Goal: Information Seeking & Learning: Learn about a topic

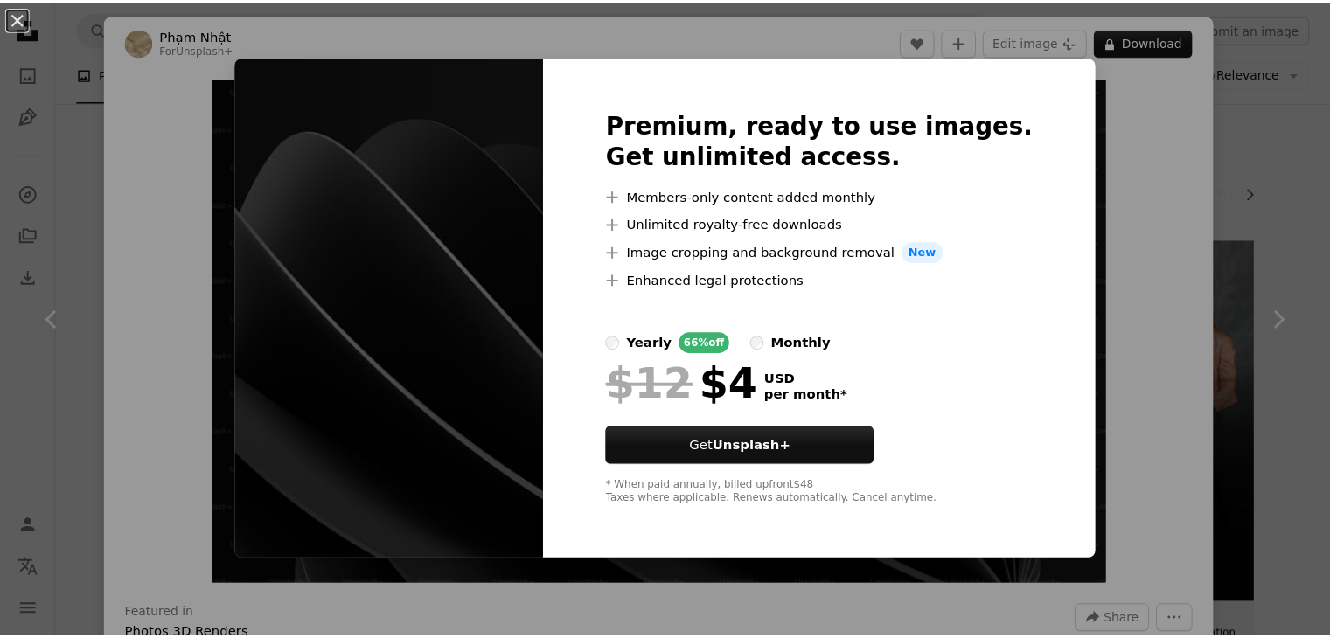
scroll to position [874, 0]
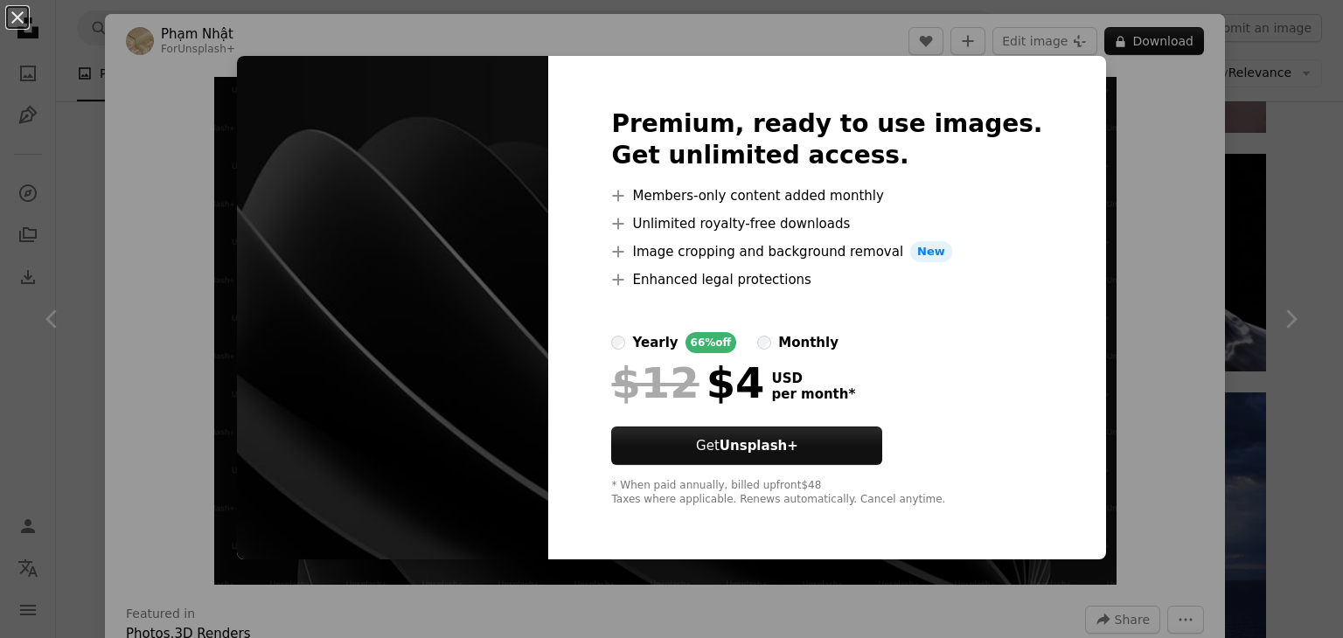
click at [808, 340] on div "monthly" at bounding box center [808, 342] width 60 height 21
click at [677, 340] on div "yearly" at bounding box center [654, 342] width 45 height 21
click at [1162, 83] on div "An X shape Premium, ready to use images. Get unlimited access. A plus sign Memb…" at bounding box center [671, 319] width 1343 height 638
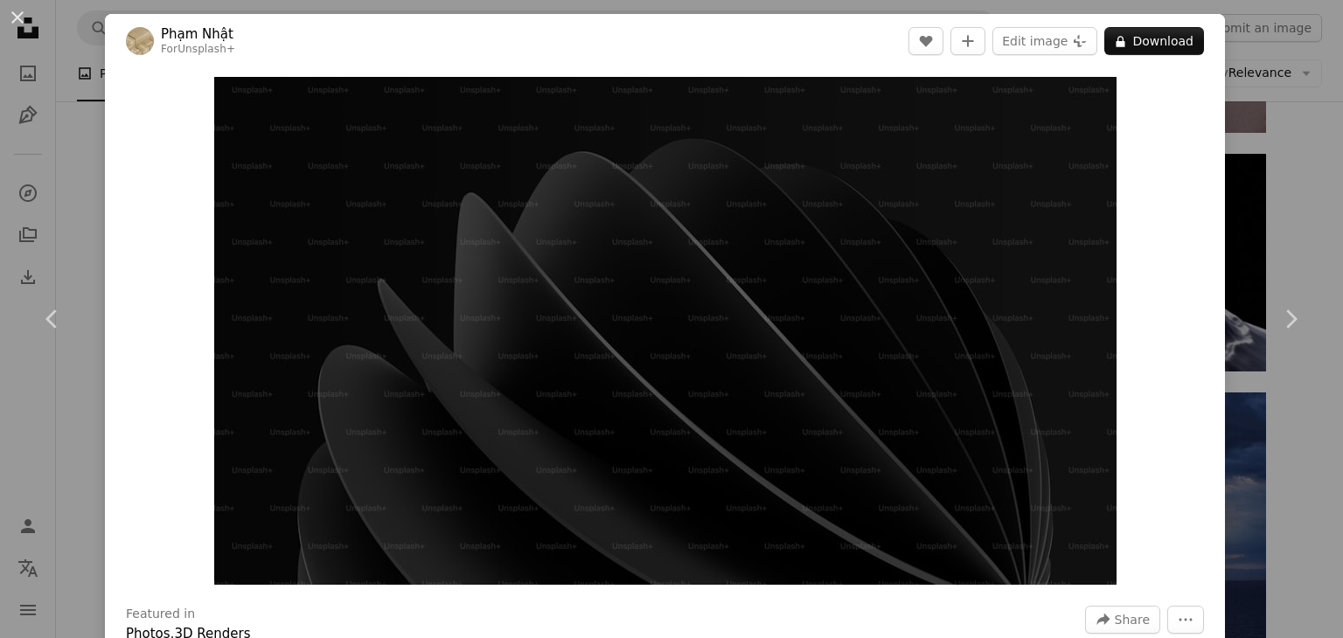
click at [1262, 184] on div "An X shape Chevron left Chevron right [PERSON_NAME] For Unsplash+ A heart A plu…" at bounding box center [671, 319] width 1343 height 638
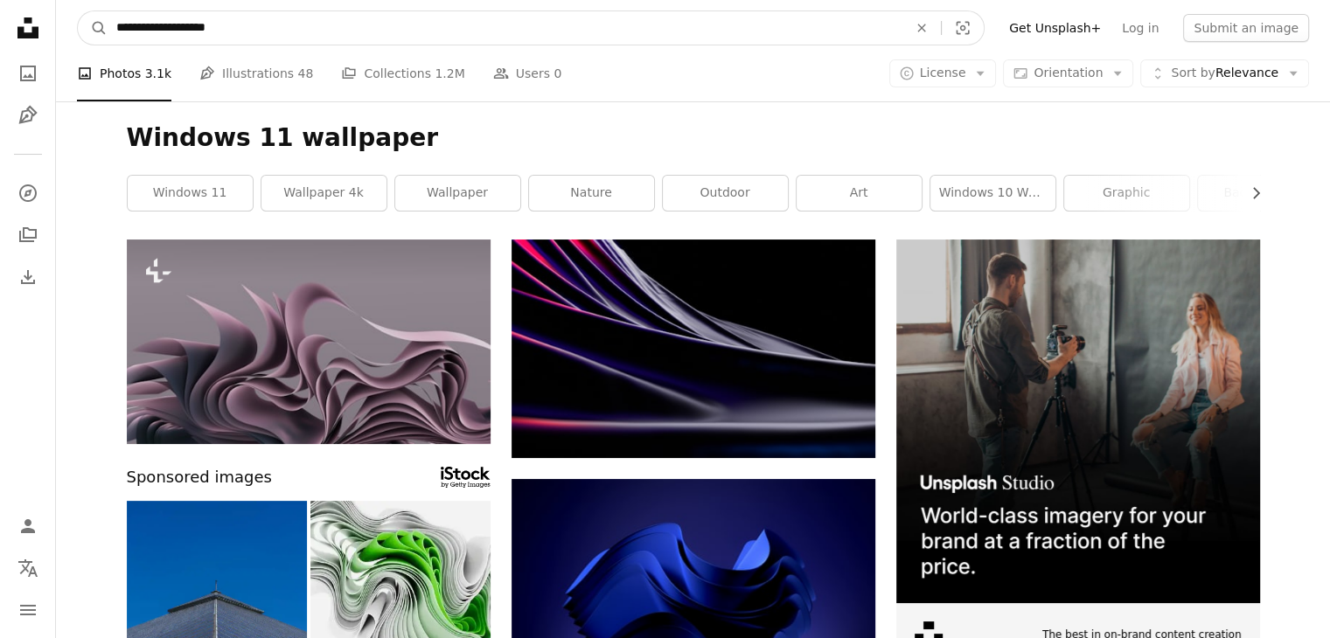
click at [280, 31] on input "**********" at bounding box center [505, 27] width 795 height 33
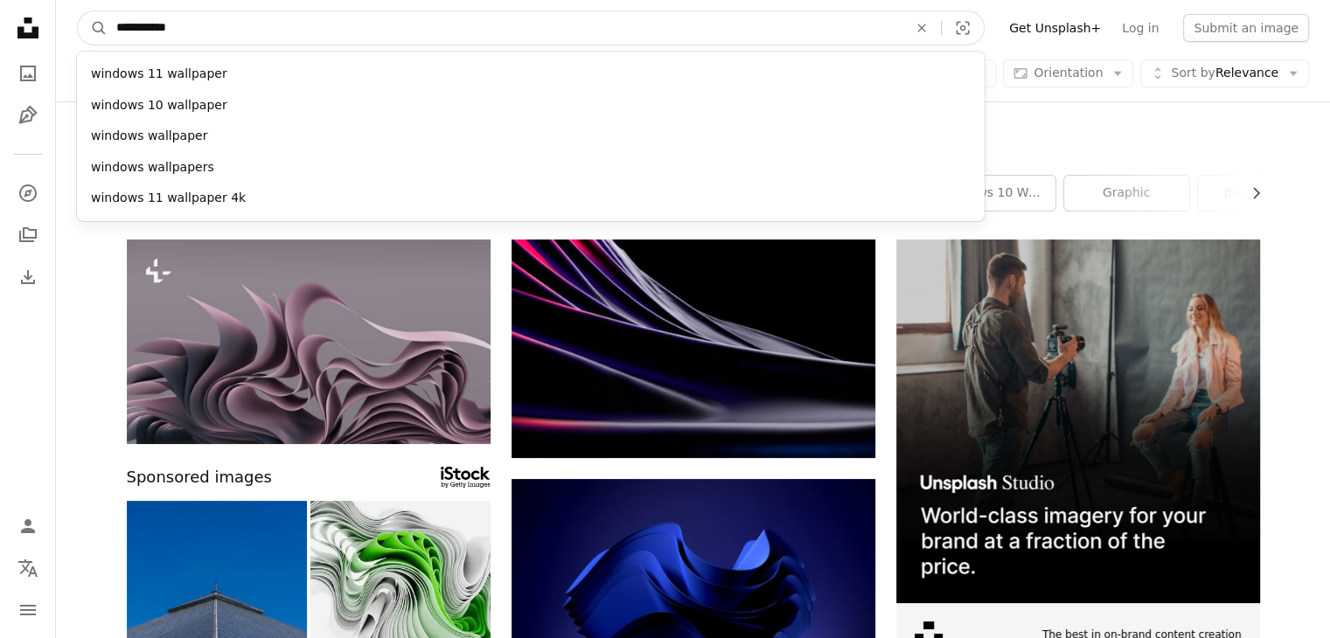
type input "**********"
click button "A magnifying glass" at bounding box center [93, 27] width 30 height 33
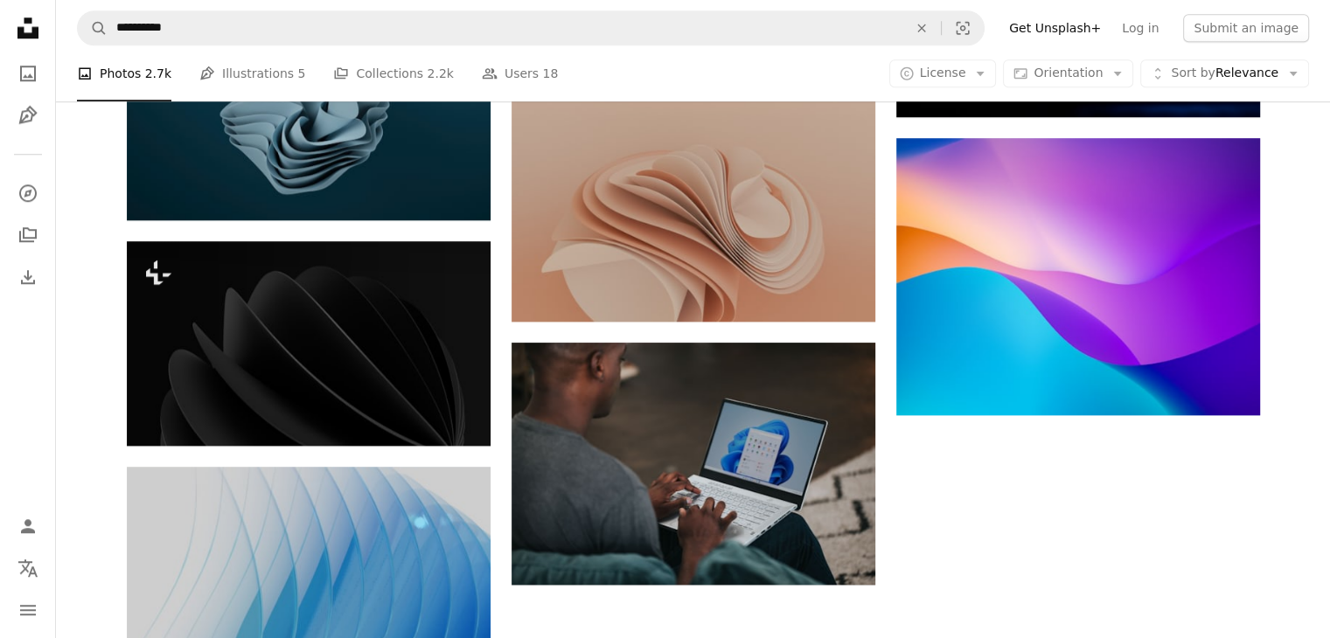
scroll to position [1661, 0]
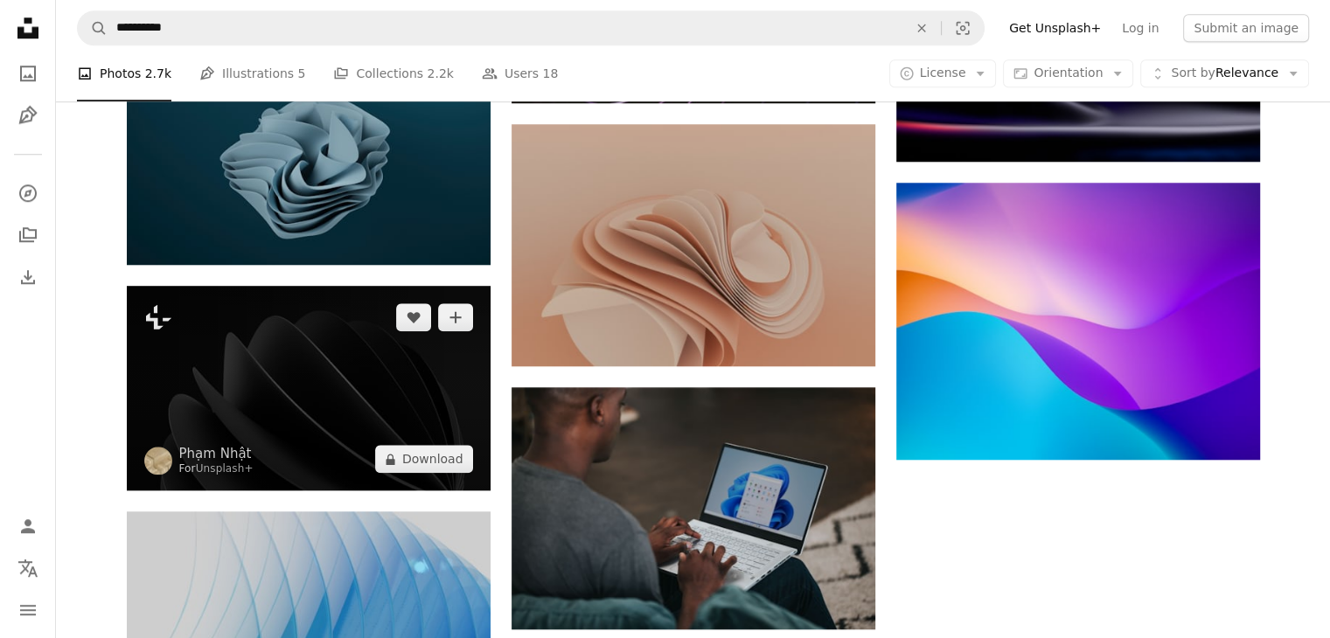
drag, startPoint x: 232, startPoint y: 301, endPoint x: 184, endPoint y: 331, distance: 57.0
click at [184, 331] on img at bounding box center [309, 388] width 364 height 205
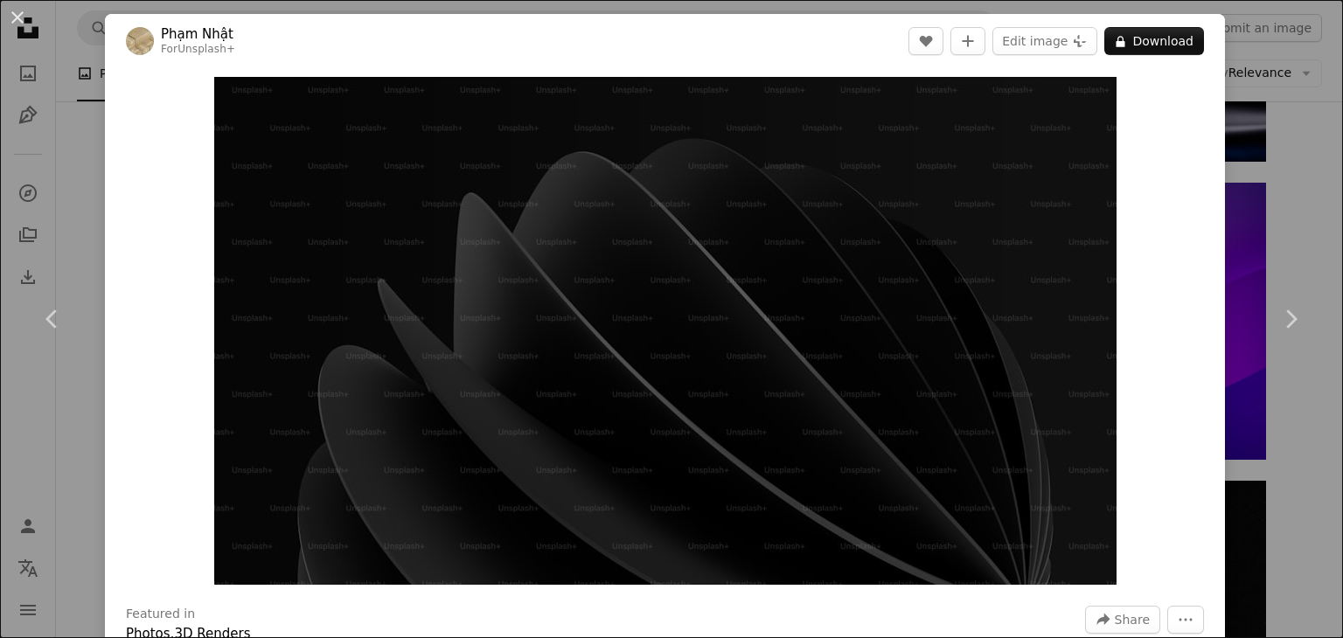
click at [1232, 87] on div "An X shape Chevron left Chevron right [PERSON_NAME] For Unsplash+ A heart A plu…" at bounding box center [671, 319] width 1343 height 638
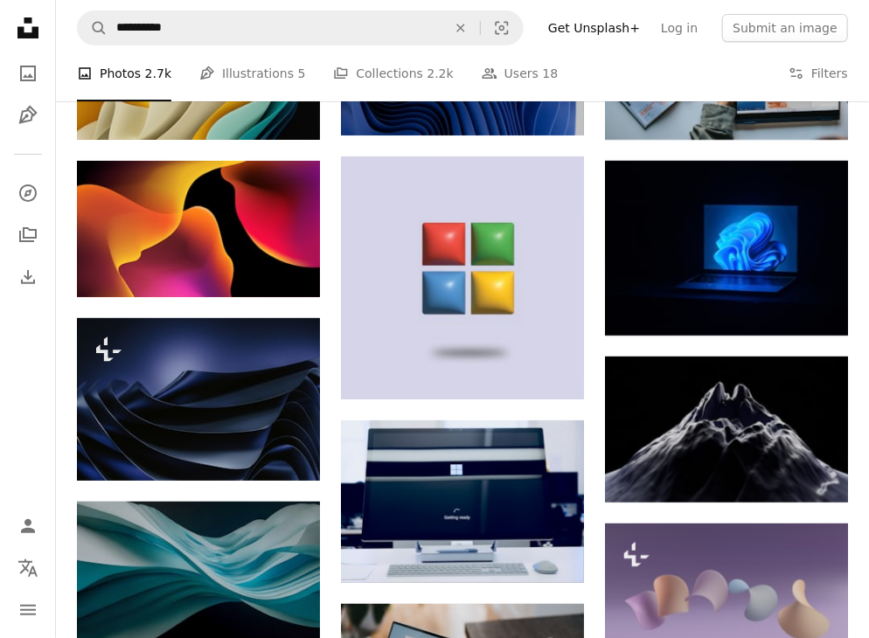
scroll to position [2196, 0]
